Goal: Information Seeking & Learning: Learn about a topic

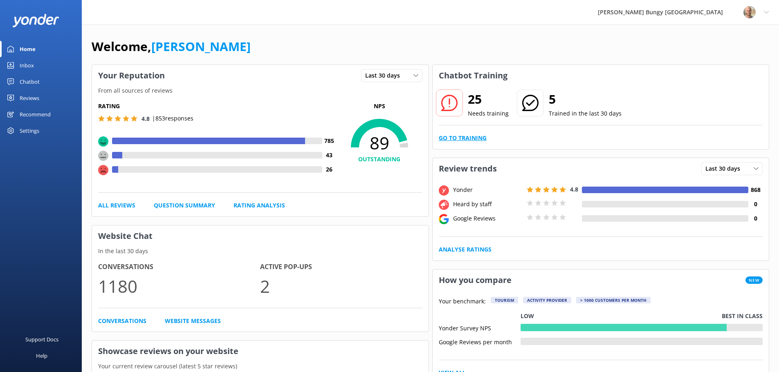
click at [467, 136] on link "Go to Training" at bounding box center [463, 138] width 48 height 9
